Goal: Information Seeking & Learning: Find specific fact

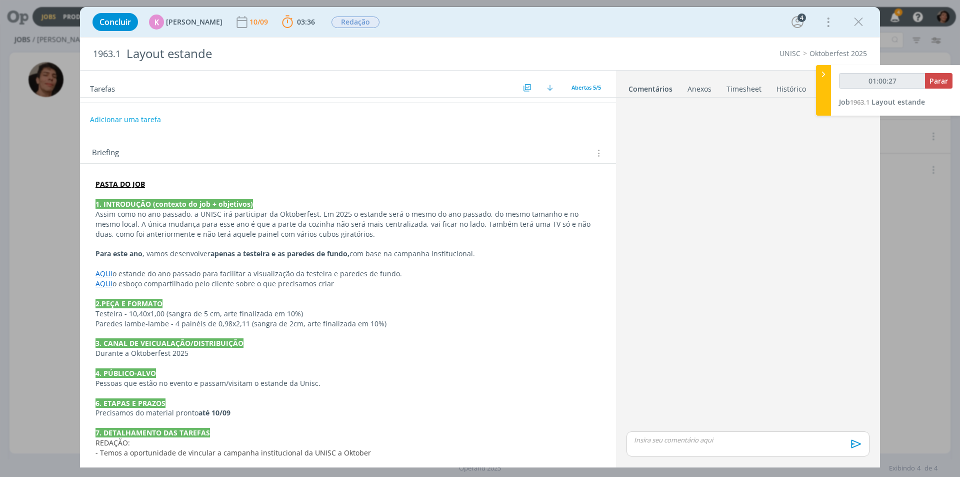
scroll to position [239, 0]
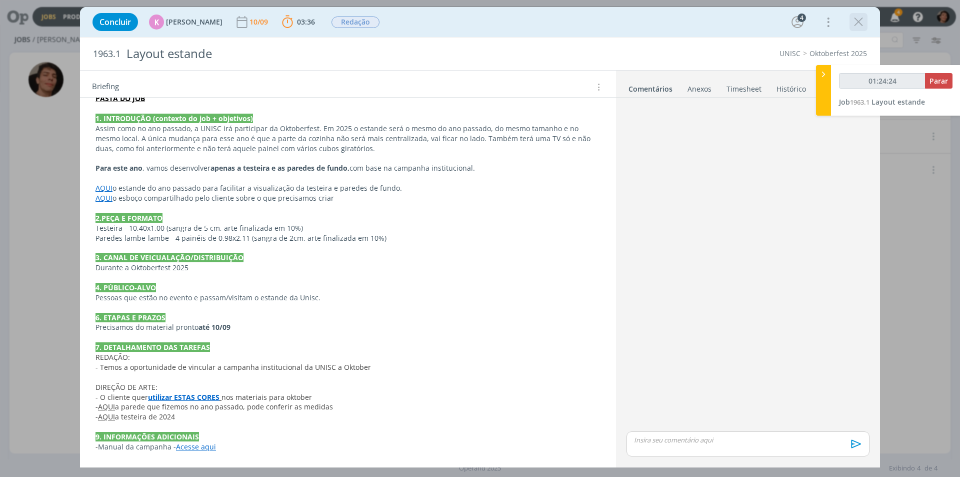
click at [863, 19] on icon "dialog" at bounding box center [858, 22] width 15 height 15
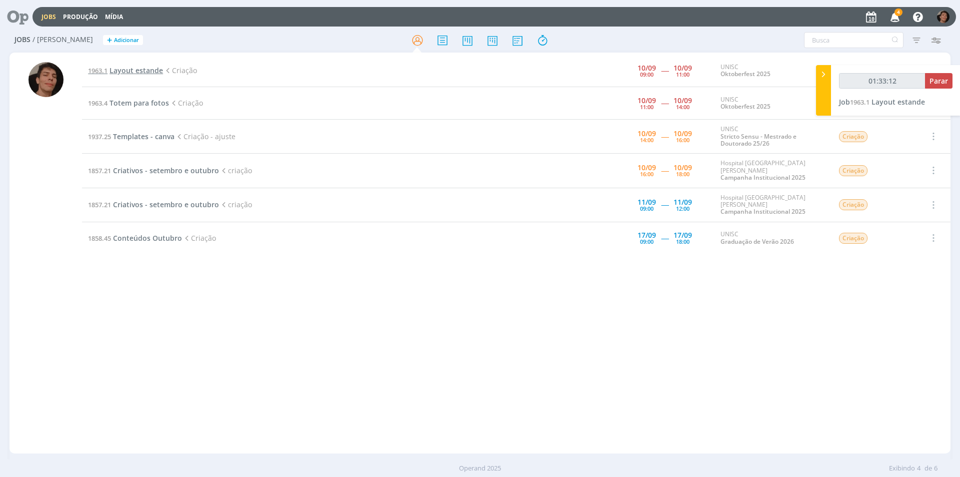
click at [137, 72] on span "Layout estande" at bounding box center [137, 71] width 54 height 10
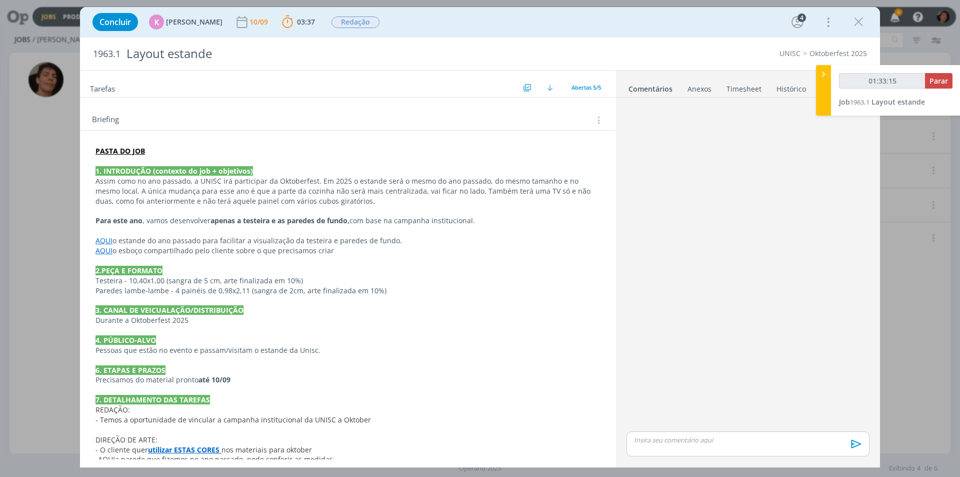
scroll to position [239, 0]
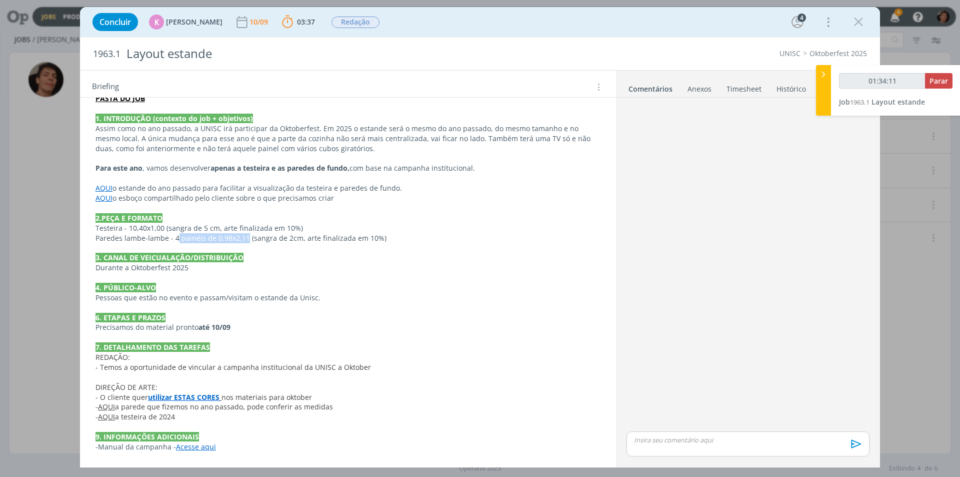
drag, startPoint x: 176, startPoint y: 236, endPoint x: 229, endPoint y: 239, distance: 53.6
click at [243, 236] on span "Paredes lambe-lambe - 4 painéis de 0,98x2,11 (sangra de 2cm, arte finalizada em…" at bounding box center [241, 238] width 291 height 10
click at [173, 237] on span "Paredes lambe-lambe - 4 painéis de 0,98x2,11 (sangra de 2cm, arte finalizada em…" at bounding box center [241, 239] width 291 height 10
drag, startPoint x: 172, startPoint y: 238, endPoint x: 225, endPoint y: 244, distance: 53.4
click at [225, 244] on div "PASTA DO JOB 1. INTRODUÇÃO (contexto do job + objetivos) Assim como no ano pass…" at bounding box center [348, 273] width 520 height 366
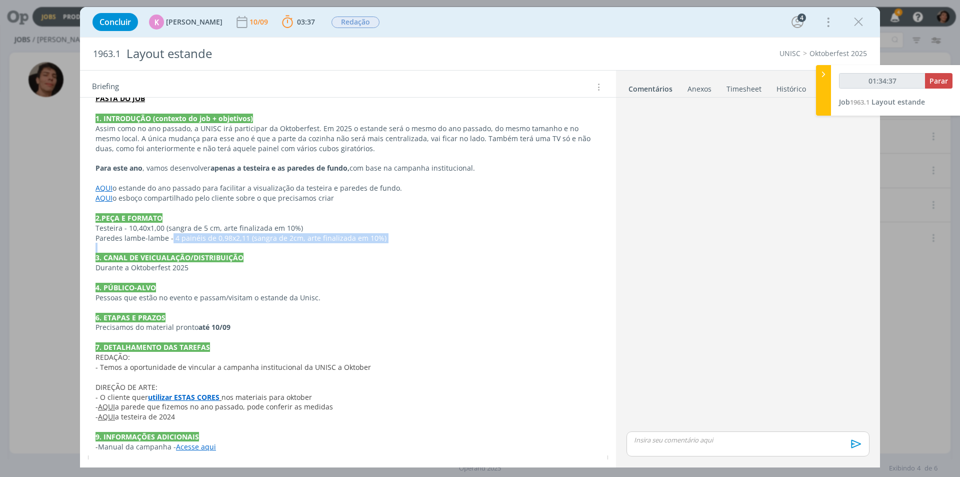
click at [230, 237] on span "Paredes lambe-lambe - 4 painéis de 0,98x2,11 (sangra de 2cm, arte finalizada em…" at bounding box center [241, 238] width 291 height 10
drag, startPoint x: 232, startPoint y: 237, endPoint x: 243, endPoint y: 238, distance: 11.1
click at [243, 238] on span "Paredes lambe-lambe - 4 painéis de 0,98x2,11 (sangra de 2cm, arte finalizada em…" at bounding box center [241, 238] width 291 height 10
click at [248, 233] on span "Paredes lambe-lambe - 4 painéis de 0,98x2,11 (sangra de 2cm, arte finalizada em…" at bounding box center [241, 238] width 291 height 10
click at [230, 238] on span "Paredes lambe-lambe - 4 painéis de 0,98x2,11 (sangra de 2cm, arte finalizada em…" at bounding box center [241, 238] width 291 height 10
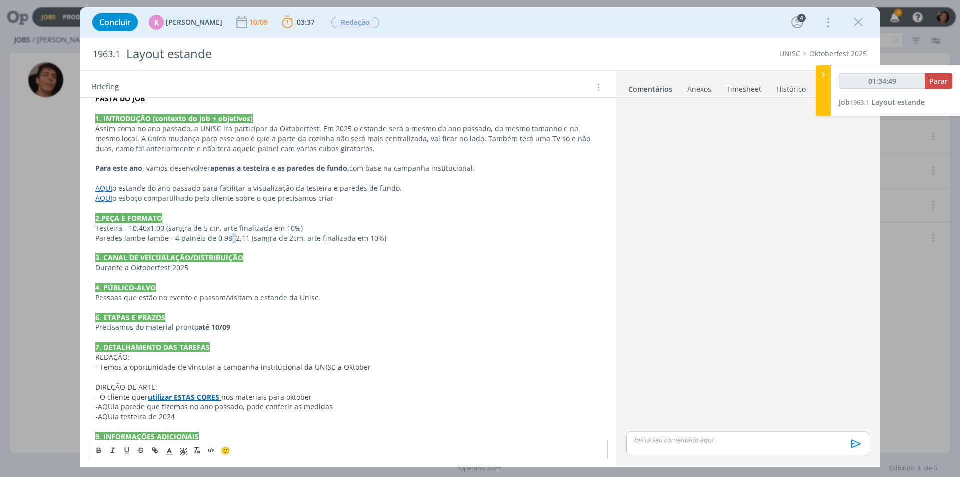
click at [232, 238] on span "Paredes lambe-lambe - 4 painéis de 0,98x2,11 (sangra de 2cm, arte finalizada em…" at bounding box center [241, 238] width 291 height 10
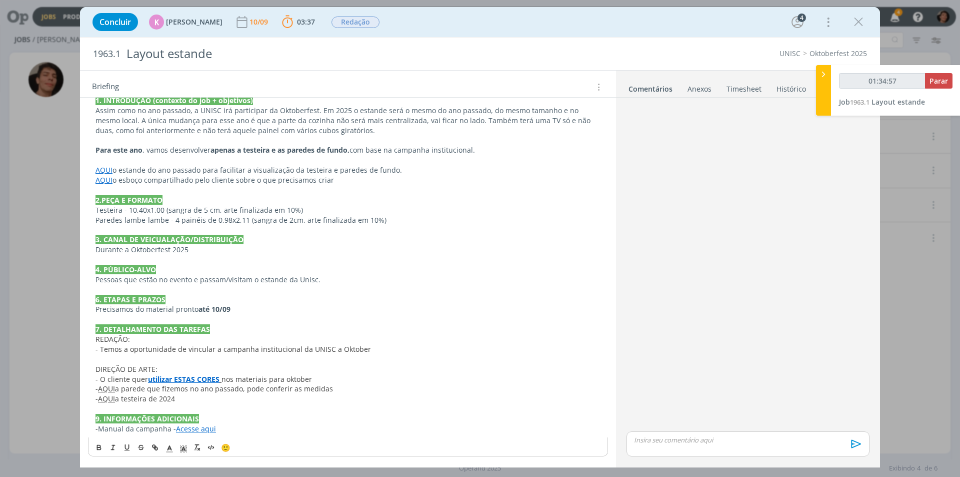
scroll to position [258, 0]
type input "02:04:00"
